Goal: Task Accomplishment & Management: Complete application form

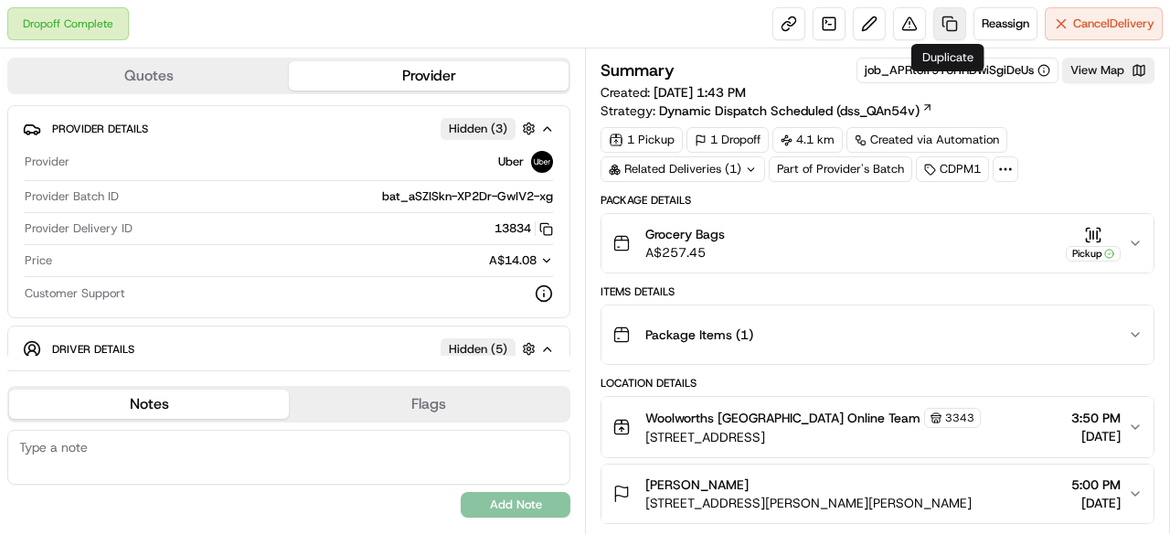
click at [938, 26] on link at bounding box center [949, 23] width 33 height 33
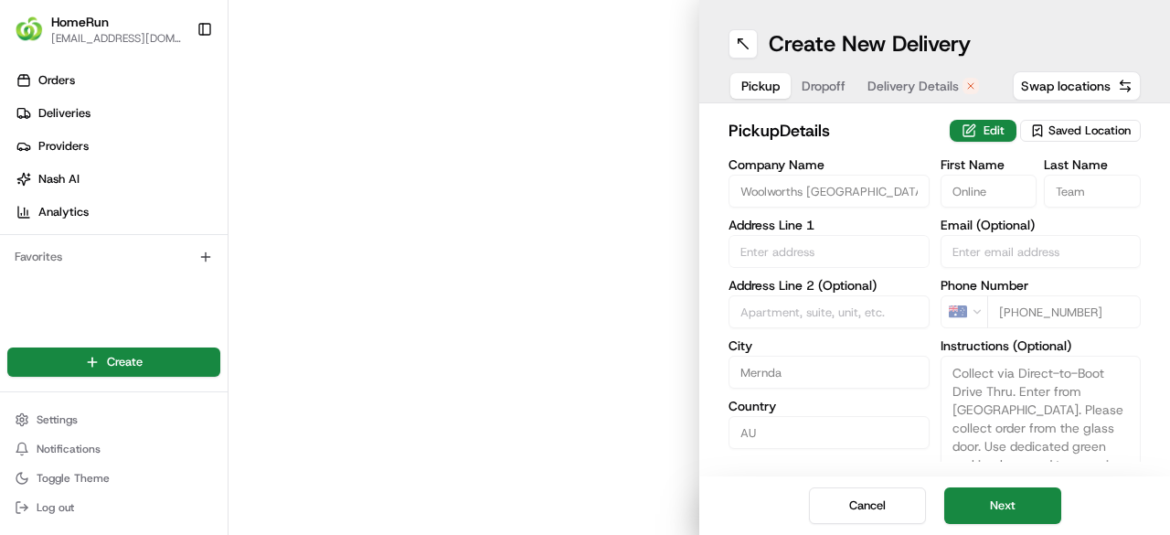
type input "[STREET_ADDRESS]"
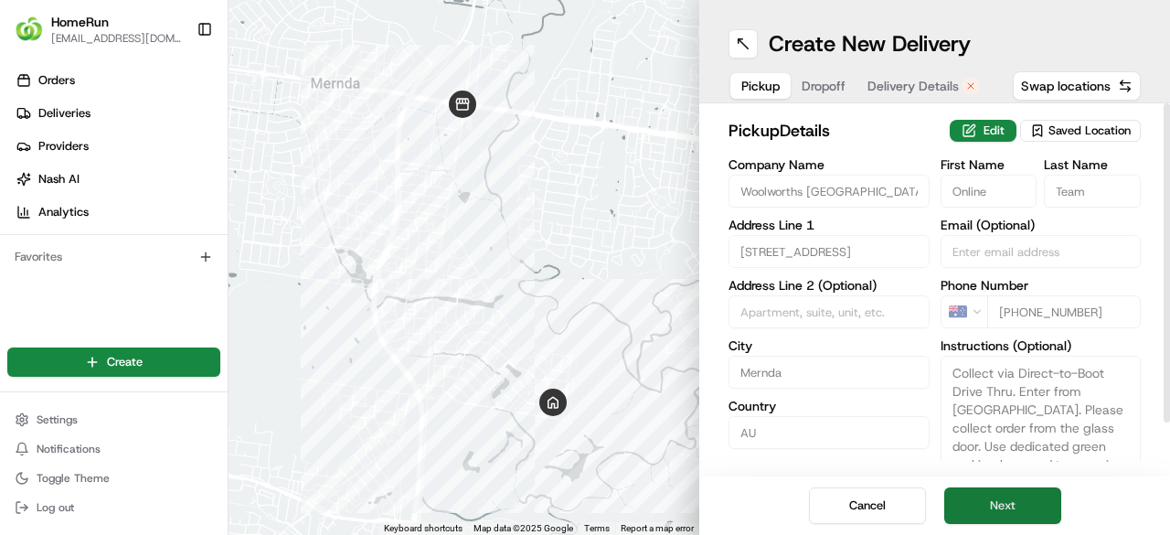
click at [1013, 505] on button "Next" at bounding box center [1002, 505] width 117 height 37
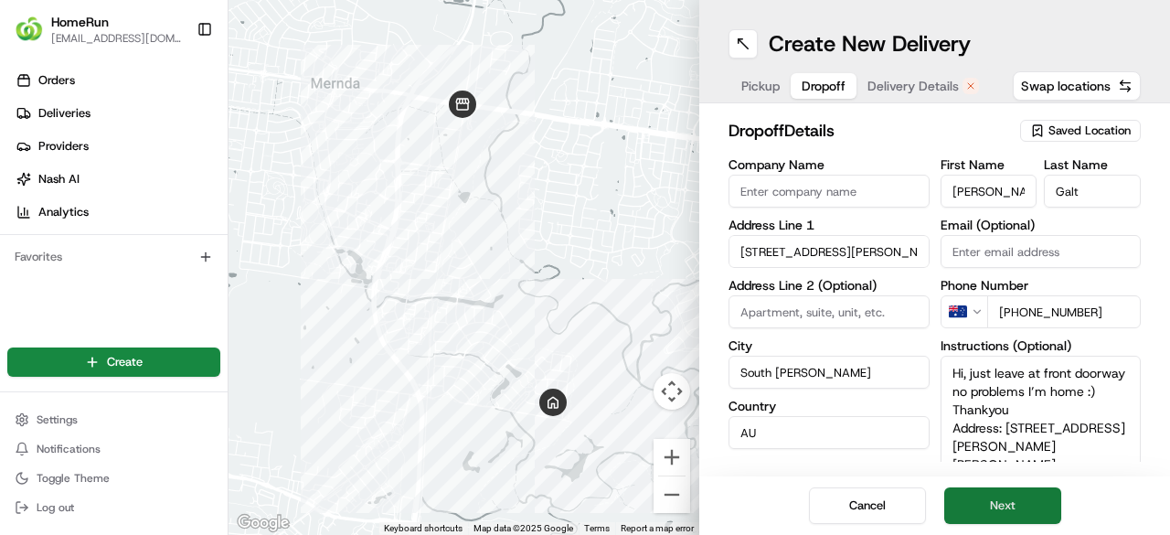
click at [1016, 498] on button "Next" at bounding box center [1002, 505] width 117 height 37
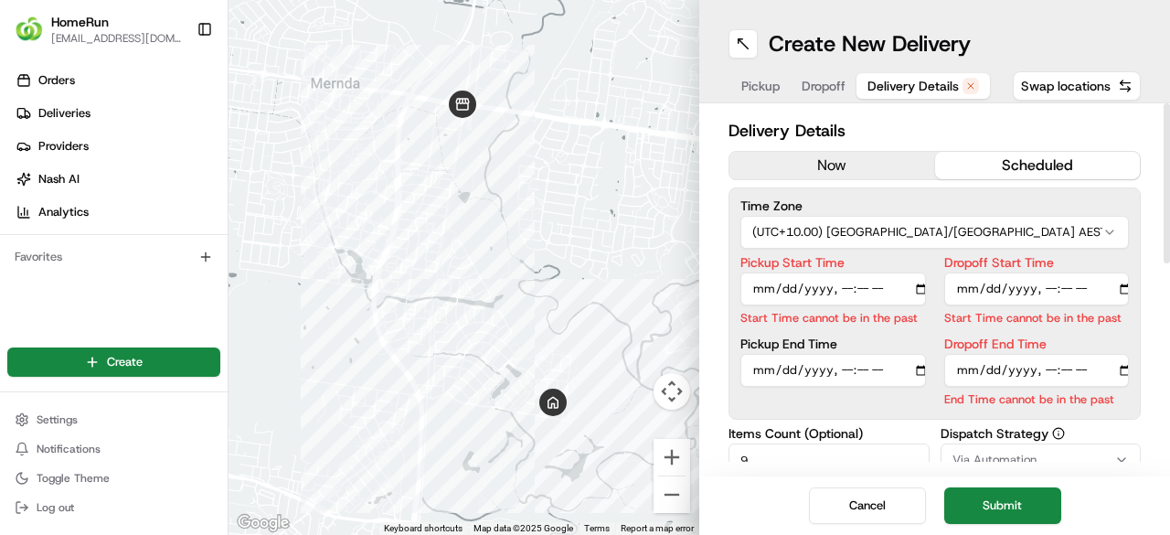
click at [830, 170] on button "now" at bounding box center [832, 165] width 206 height 27
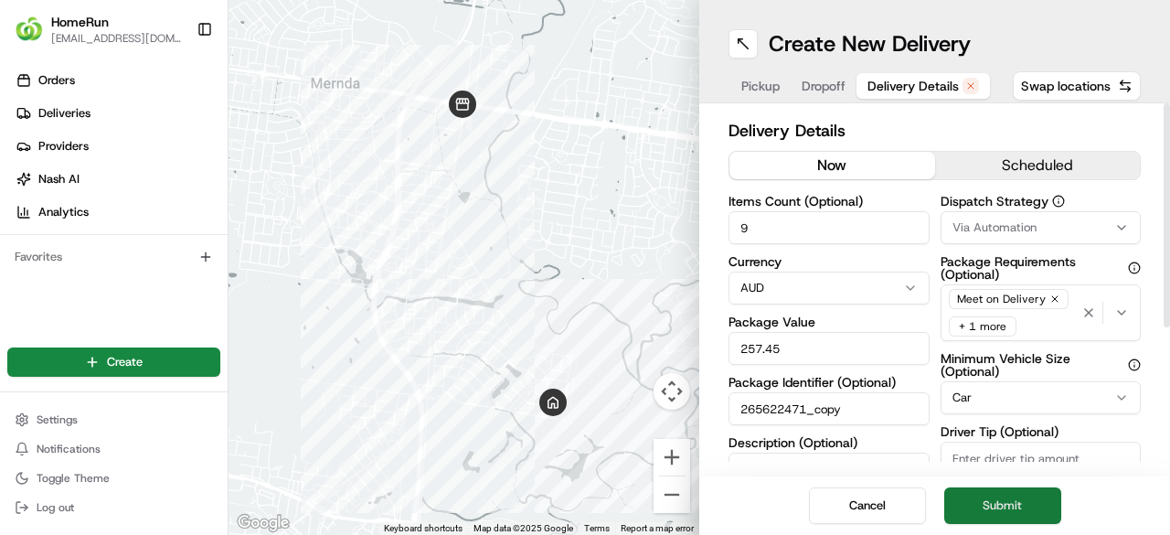
click at [1023, 502] on button "Submit" at bounding box center [1002, 505] width 117 height 37
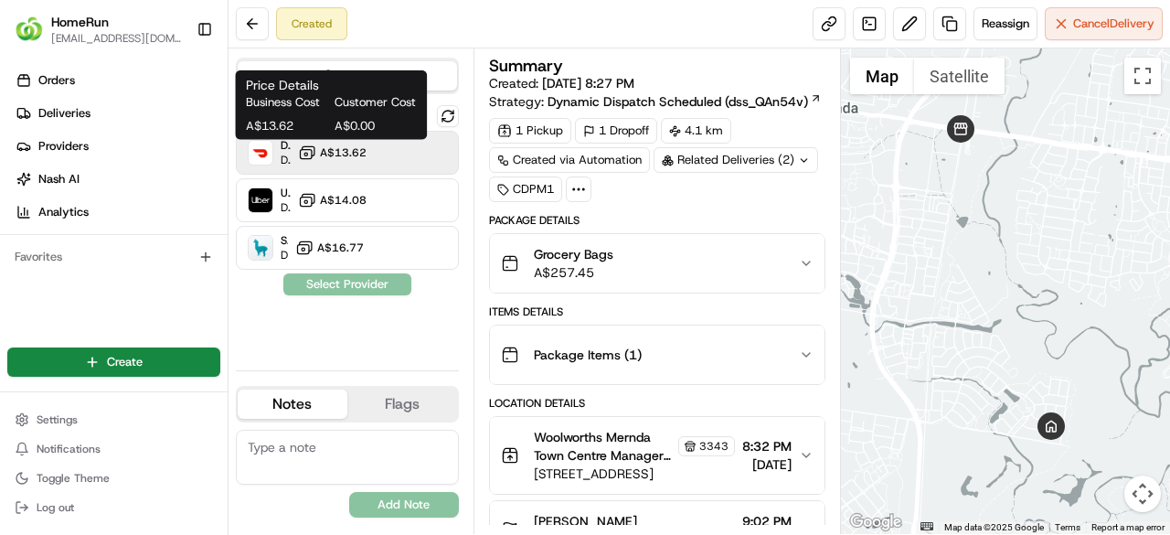
click at [341, 149] on span "A$13.62" at bounding box center [343, 152] width 47 height 15
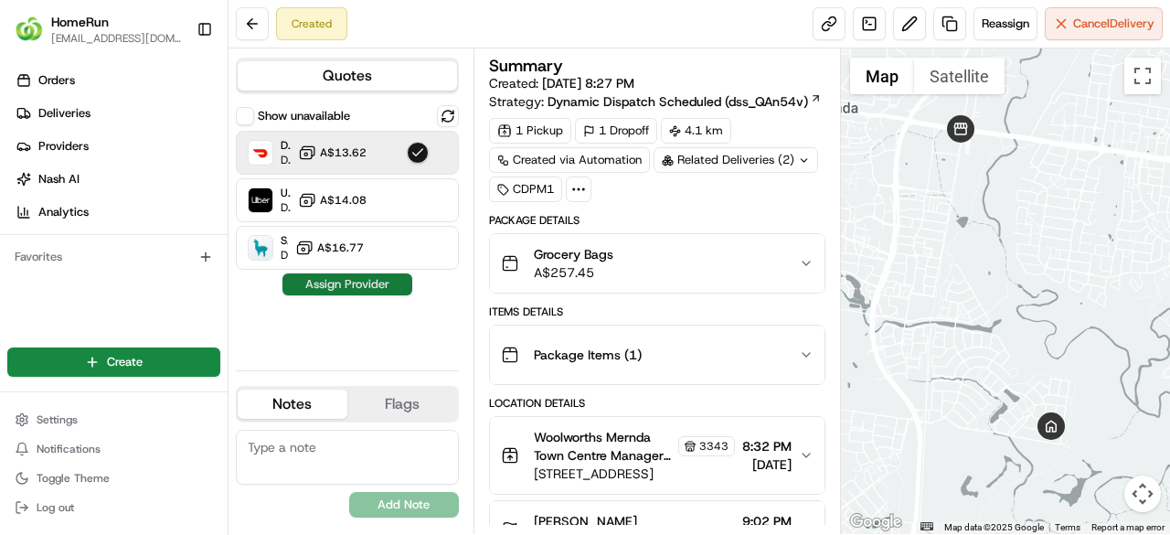
click at [346, 285] on button "Assign Provider" at bounding box center [347, 284] width 130 height 22
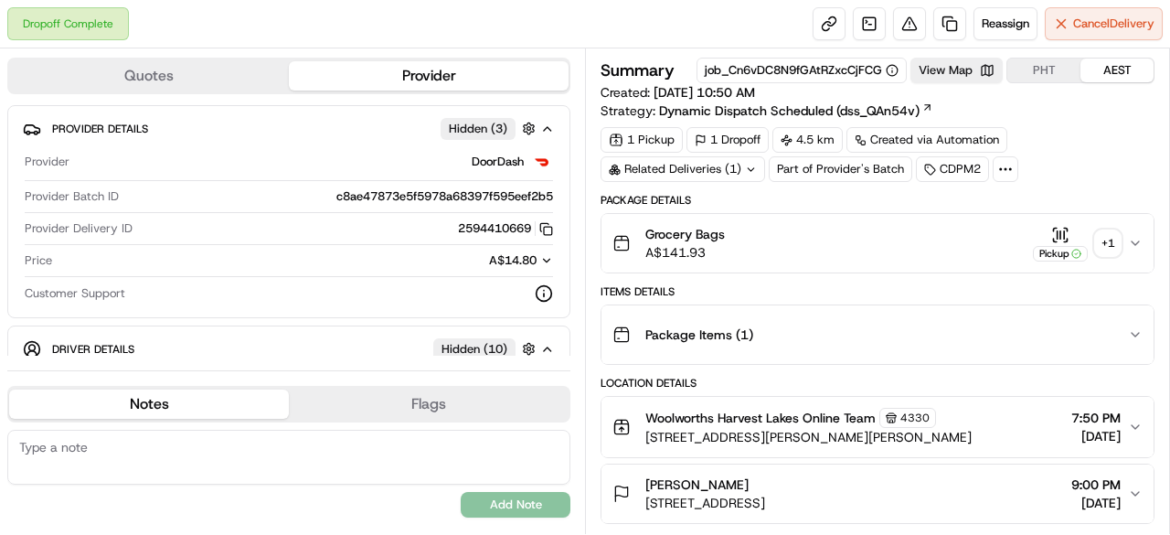
click at [1108, 240] on div "+ 1" at bounding box center [1108, 243] width 26 height 26
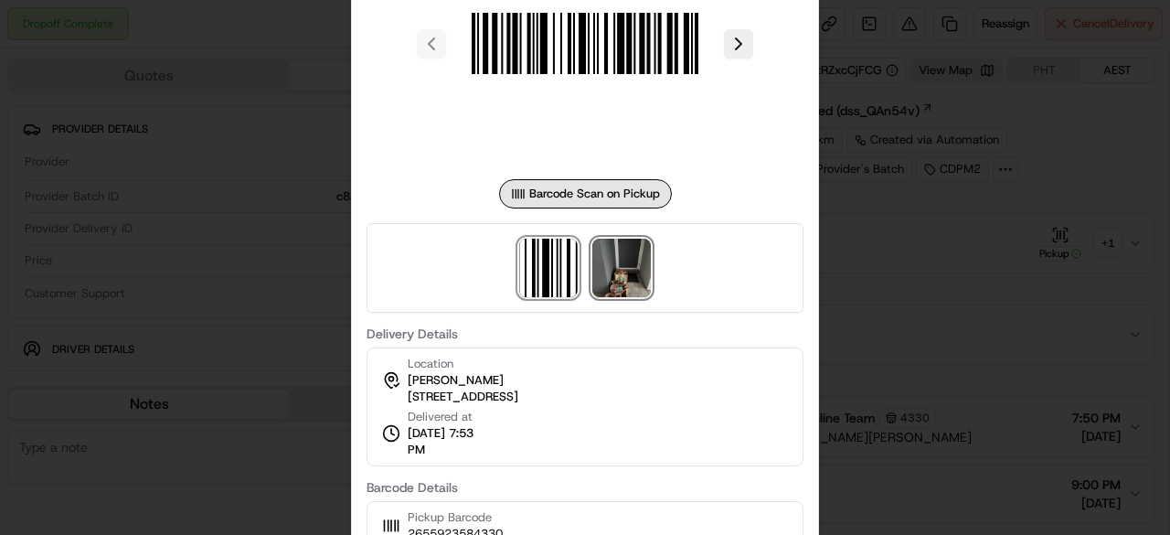
click at [619, 270] on img at bounding box center [621, 268] width 58 height 58
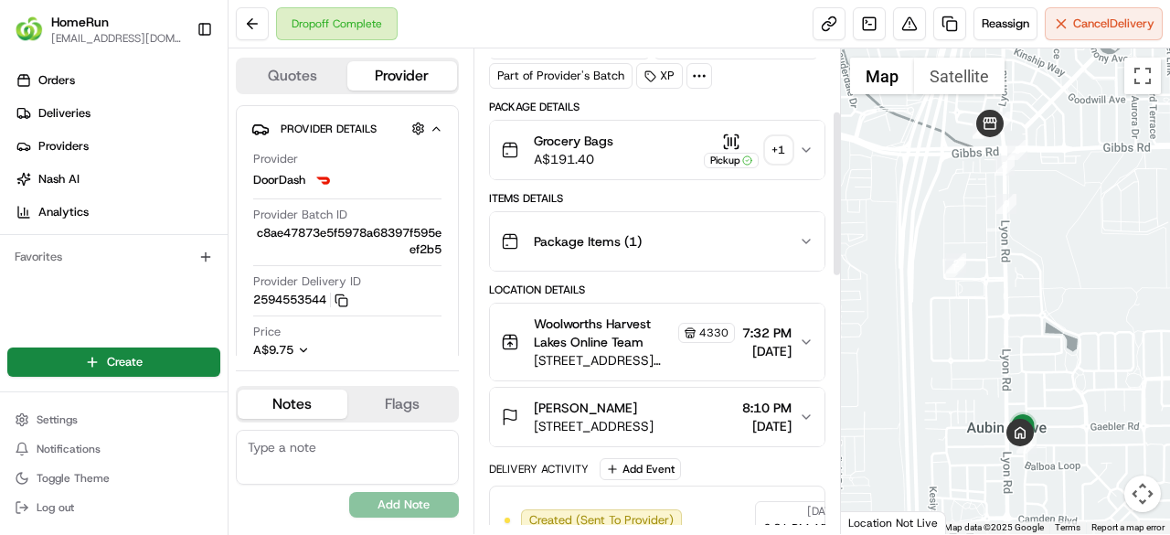
scroll to position [183, 0]
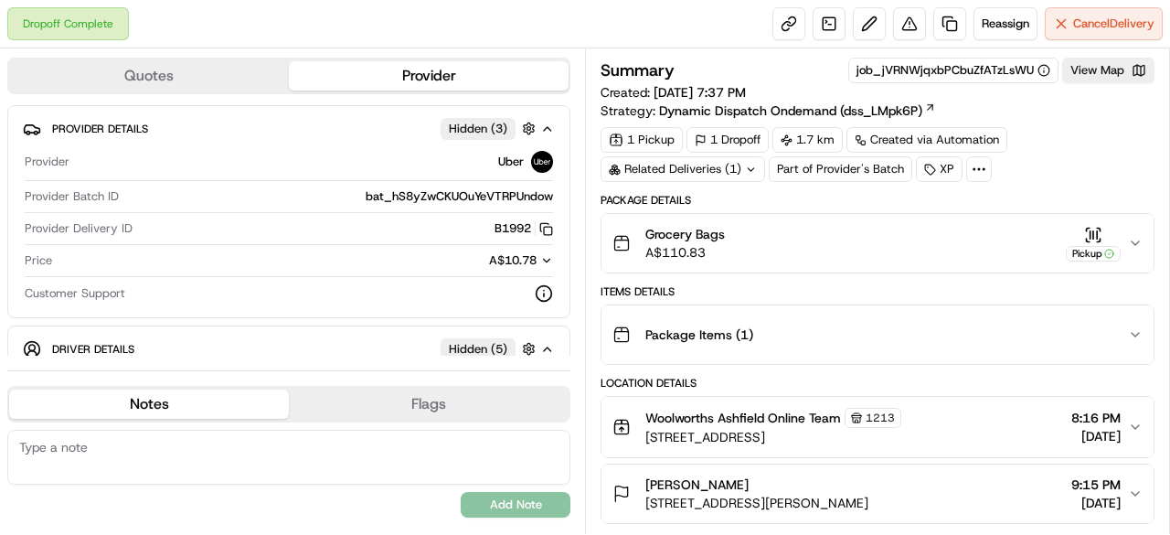
click at [1136, 239] on icon "button" at bounding box center [1135, 243] width 15 height 15
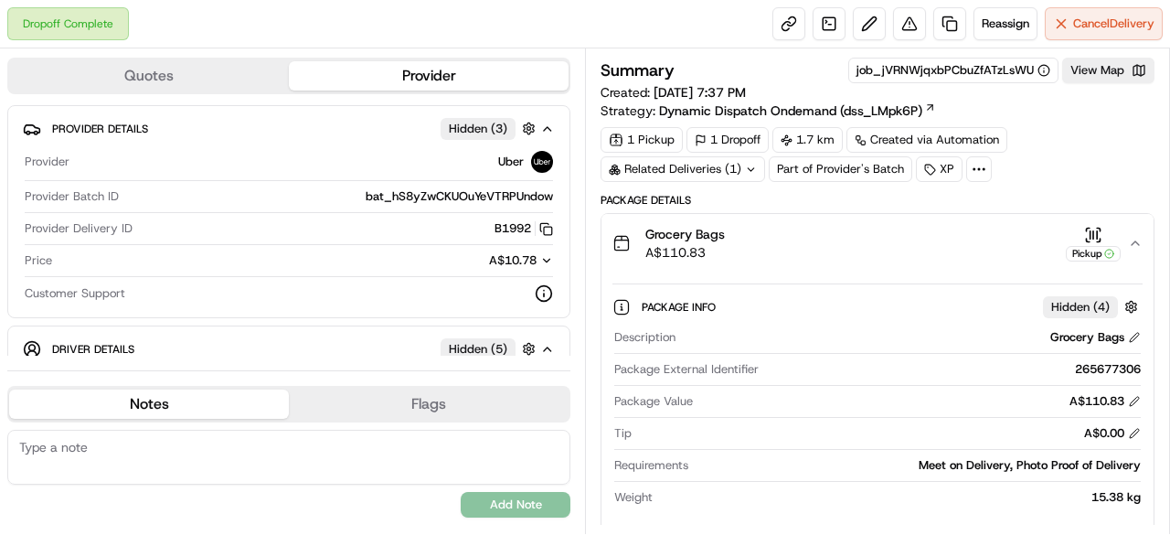
click at [1136, 239] on icon "button" at bounding box center [1135, 243] width 15 height 15
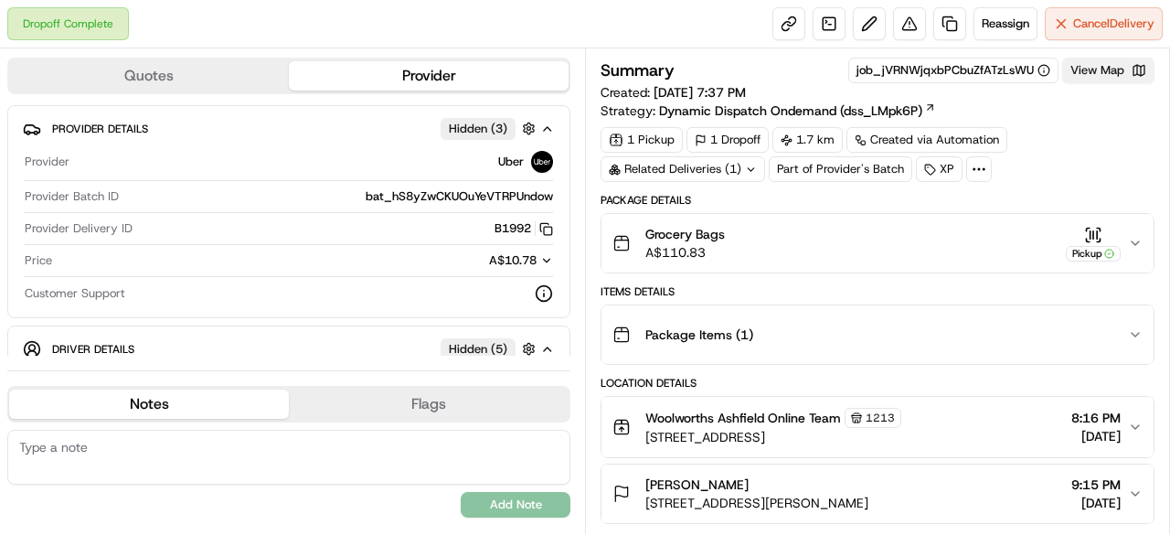
click at [1107, 72] on button "View Map" at bounding box center [1108, 71] width 92 height 26
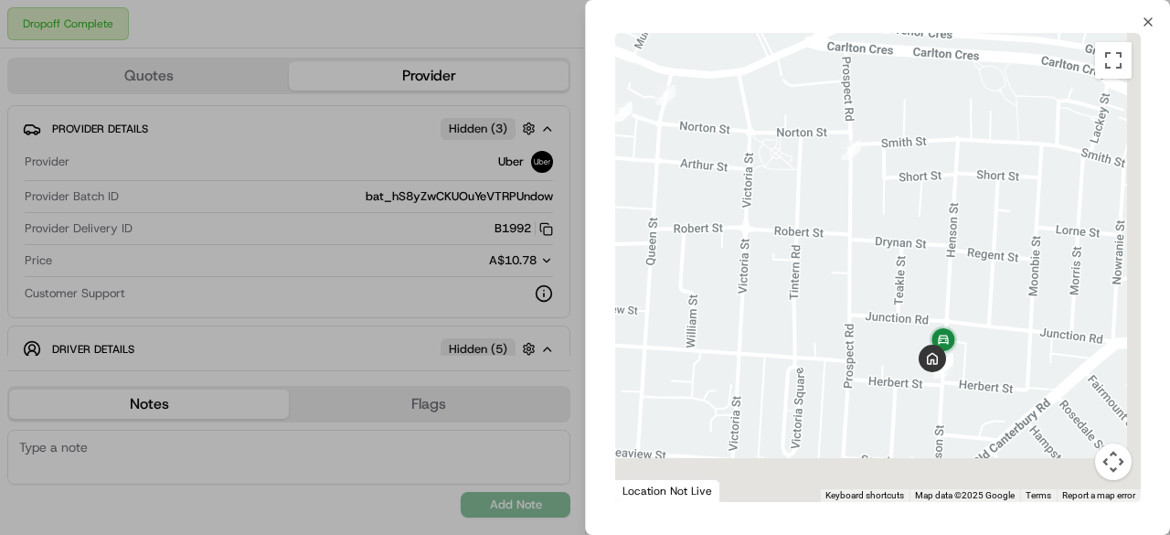
drag, startPoint x: 1034, startPoint y: 434, endPoint x: 855, endPoint y: 344, distance: 200.7
click at [855, 345] on div at bounding box center [877, 267] width 525 height 469
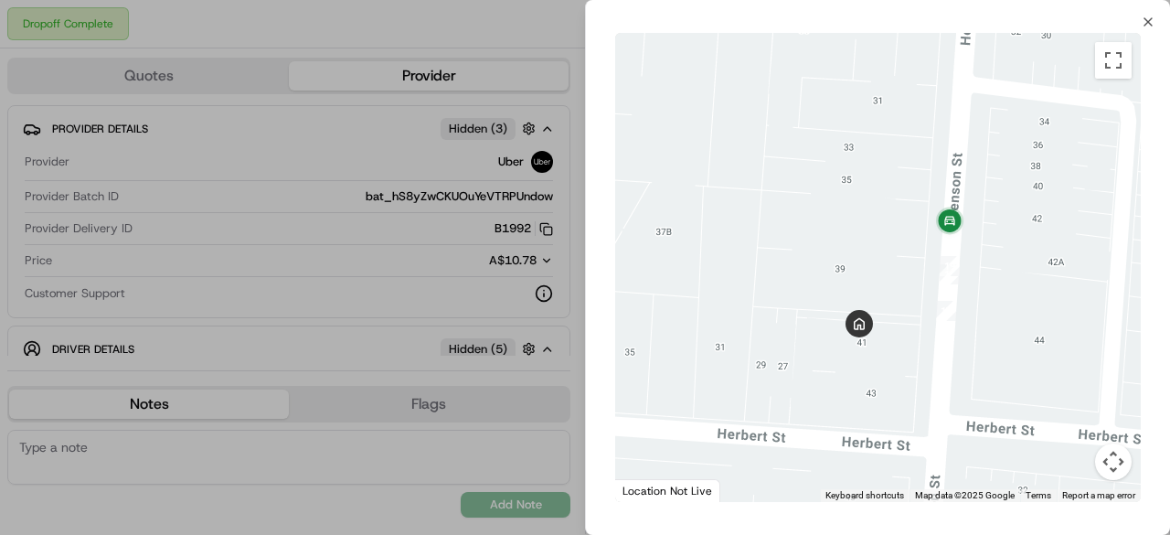
drag, startPoint x: 976, startPoint y: 354, endPoint x: 989, endPoint y: 264, distance: 90.5
click at [989, 264] on div at bounding box center [877, 267] width 525 height 469
